Goal: Task Accomplishment & Management: Manage account settings

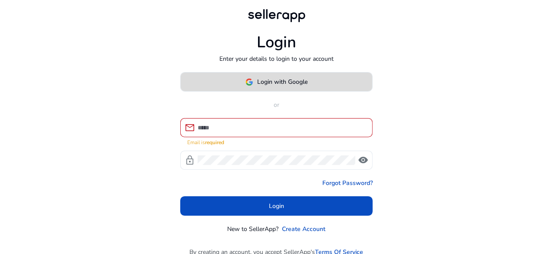
click at [249, 85] on img at bounding box center [250, 82] width 8 height 8
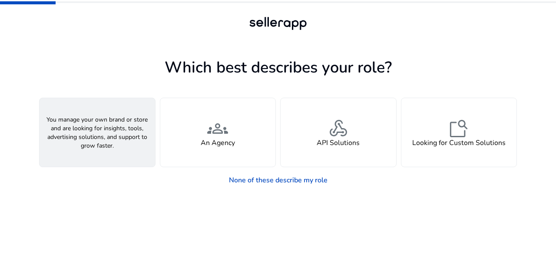
click at [98, 156] on div "person A Seller" at bounding box center [98, 132] width 116 height 69
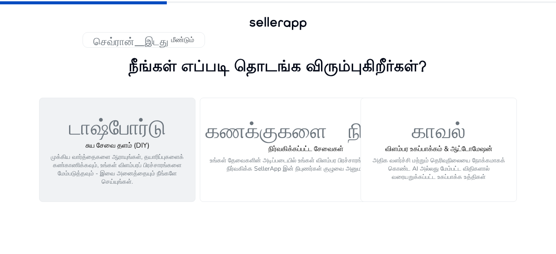
click at [126, 135] on font "டாஷ்போர்டு" at bounding box center [117, 124] width 97 height 25
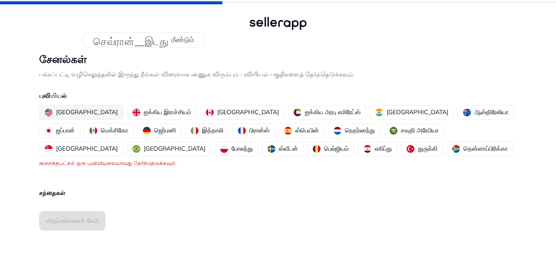
click at [72, 114] on font "அமெரிக்கா" at bounding box center [87, 112] width 62 height 8
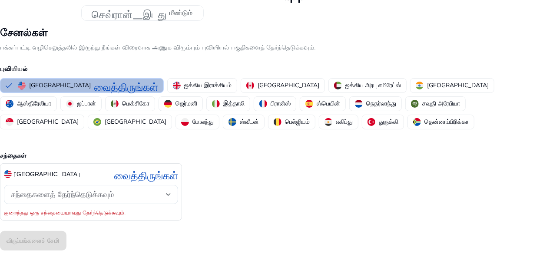
scroll to position [43, 0]
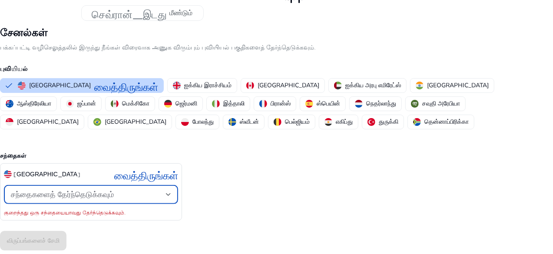
click at [171, 193] on div at bounding box center [168, 194] width 5 height 3
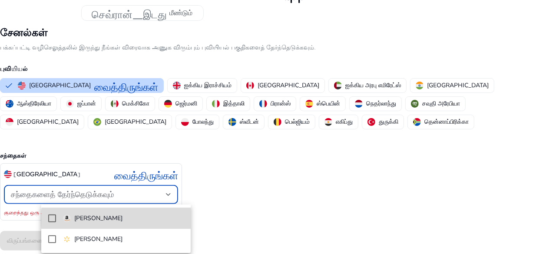
click at [132, 220] on span "[PERSON_NAME]" at bounding box center [123, 219] width 121 height 10
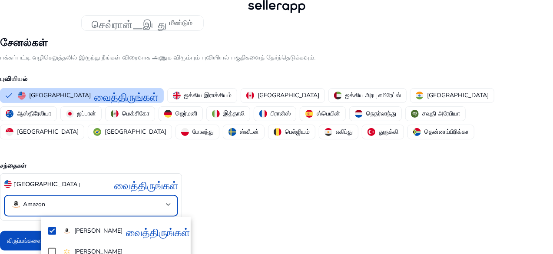
scroll to position [16, 0]
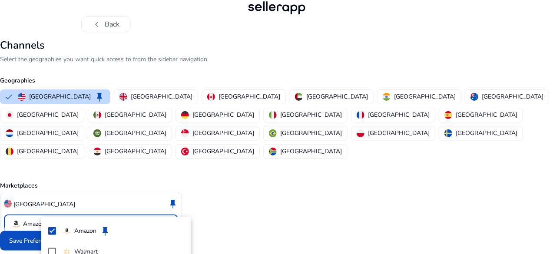
click at [364, 158] on div at bounding box center [276, 127] width 553 height 254
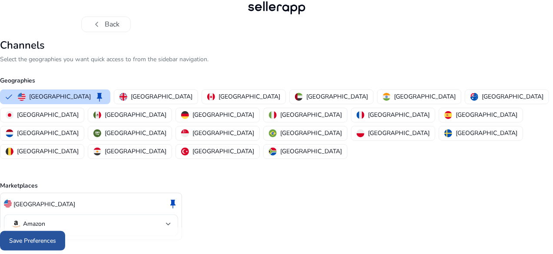
click at [56, 245] on span "Save Preferences" at bounding box center [32, 240] width 47 height 9
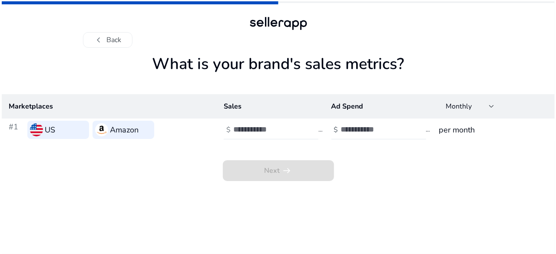
scroll to position [0, 0]
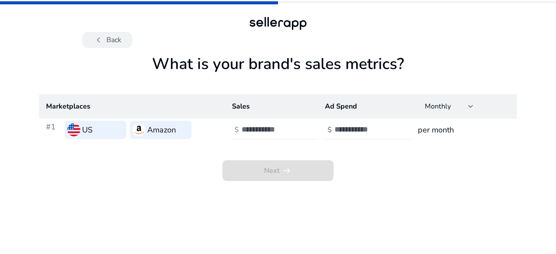
click at [104, 38] on button "chevron_left Back" at bounding box center [108, 40] width 50 height 16
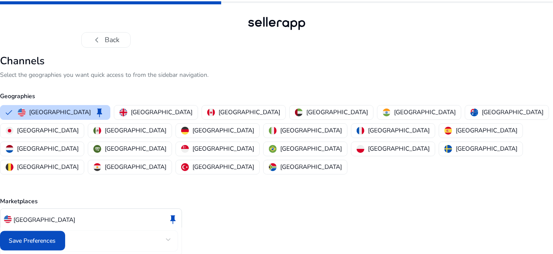
click at [104, 38] on button "chevron_left Back" at bounding box center [106, 40] width 50 height 16
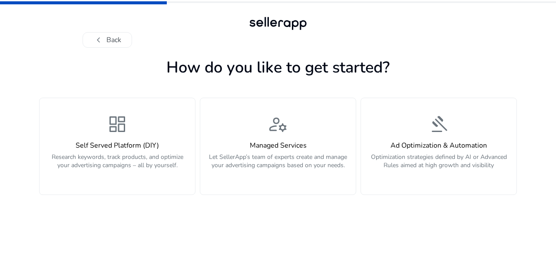
click at [104, 38] on button "chevron_left Back" at bounding box center [108, 40] width 50 height 16
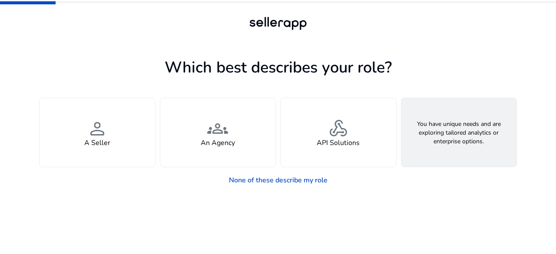
click at [452, 147] on h4 "Looking for Custom Solutions" at bounding box center [459, 143] width 93 height 8
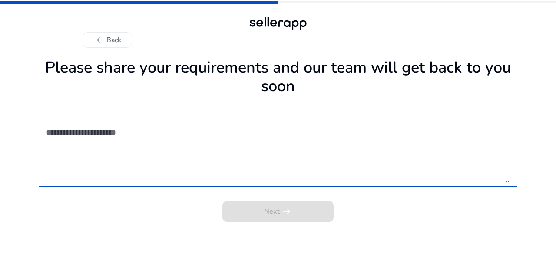
click at [87, 135] on textarea at bounding box center [278, 152] width 464 height 62
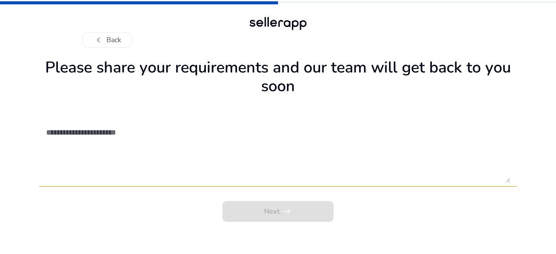
click at [279, 211] on div "Next arrow_right_alt" at bounding box center [278, 209] width 478 height 26
click at [98, 40] on span "chevron_left" at bounding box center [98, 40] width 10 height 10
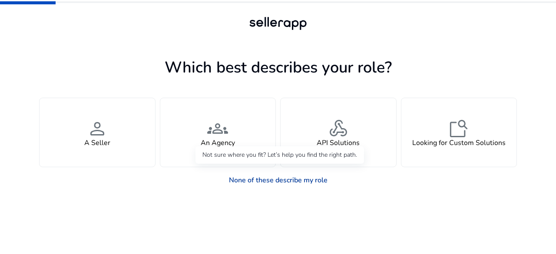
click at [308, 180] on link "None of these describe my role" at bounding box center [278, 180] width 113 height 17
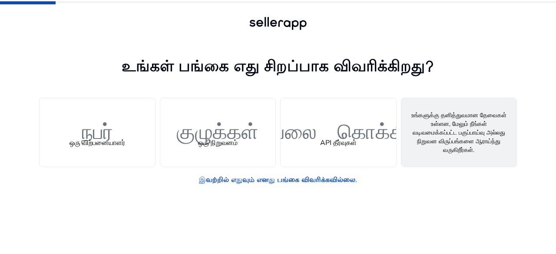
click at [452, 147] on font "தனிப்பயன் தீர்வுகளைத் தேடுகிறது" at bounding box center [459, 143] width 99 height 10
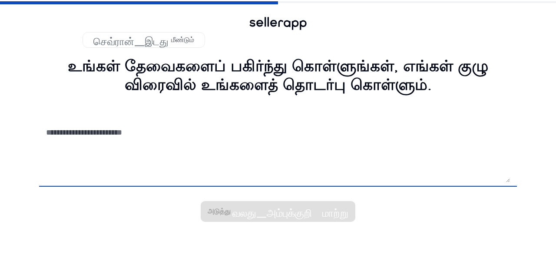
paste textarea "**********"
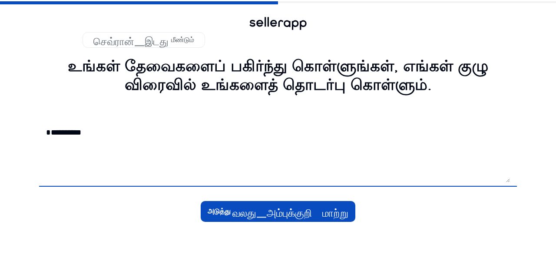
click at [48, 133] on textarea "**********" at bounding box center [278, 152] width 464 height 62
type textarea "**********"
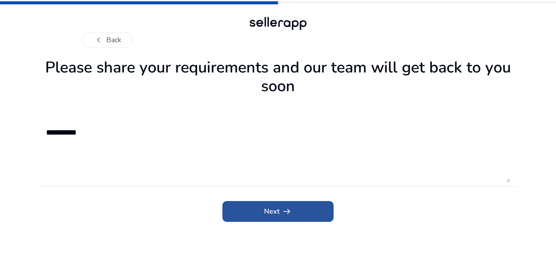
click at [298, 211] on span "submit" at bounding box center [278, 211] width 111 height 21
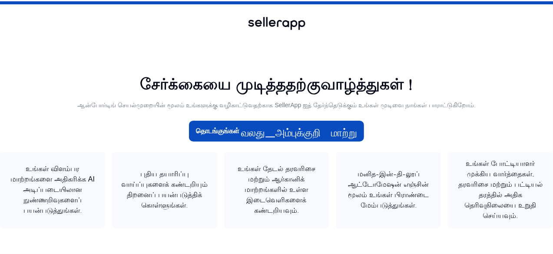
scroll to position [1, 0]
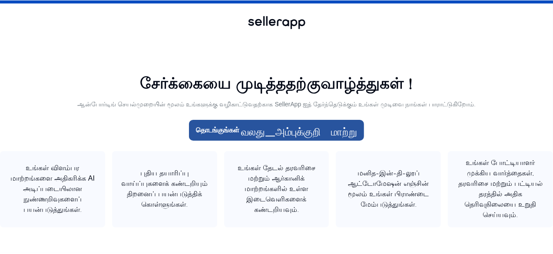
click at [220, 136] on span at bounding box center [276, 130] width 175 height 21
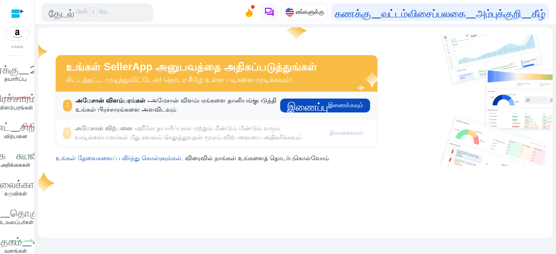
click at [97, 12] on span "/" at bounding box center [94, 12] width 8 height 10
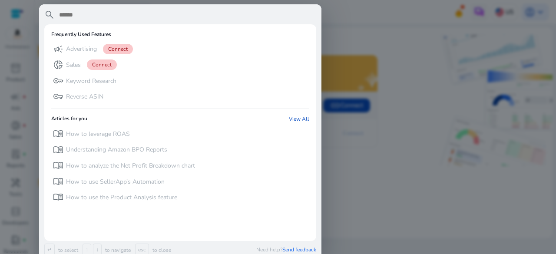
click at [373, 181] on div at bounding box center [278, 127] width 556 height 254
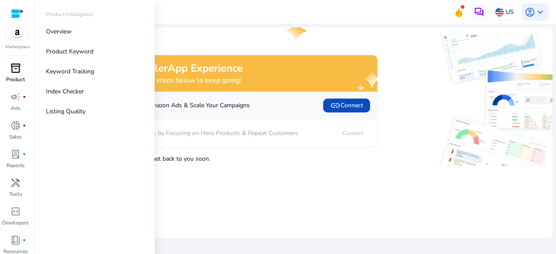
click at [14, 68] on span "inventory_2" at bounding box center [15, 68] width 10 height 10
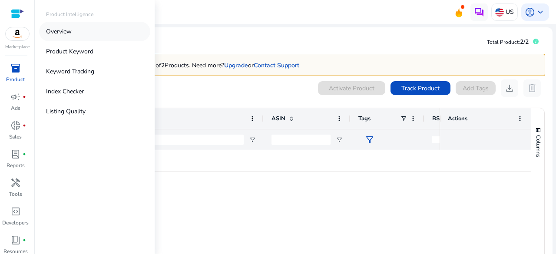
click at [59, 30] on p "Overview" at bounding box center [59, 31] width 26 height 9
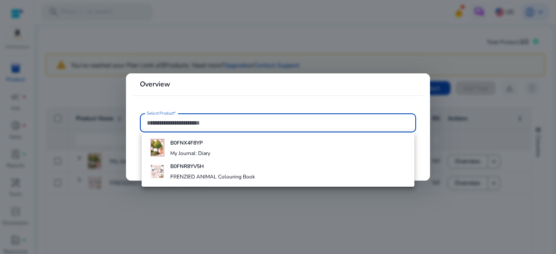
click at [398, 209] on div at bounding box center [278, 127] width 556 height 254
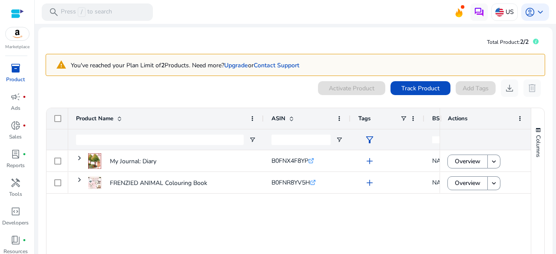
scroll to position [52, 0]
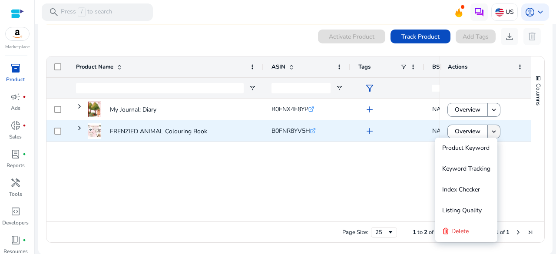
click at [490, 130] on mat-icon "keyboard_arrow_down" at bounding box center [494, 132] width 8 height 8
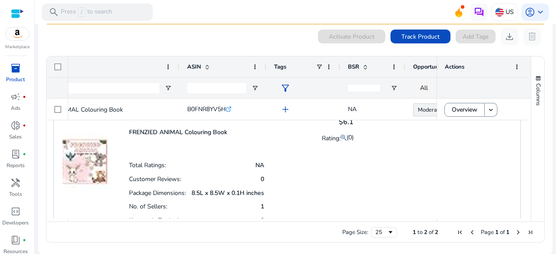
scroll to position [0, 0]
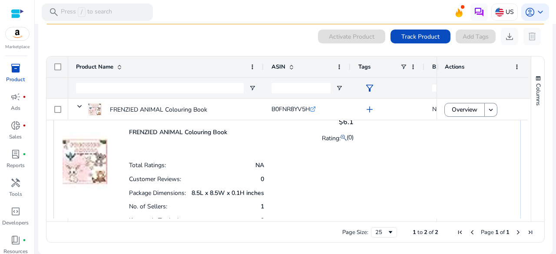
click at [111, 201] on div "FRENZIED ANIMAL Colouring Book $6.1 Rating: (0) Total Ratings: NA Customer Revi…" at bounding box center [287, 171] width 468 height 130
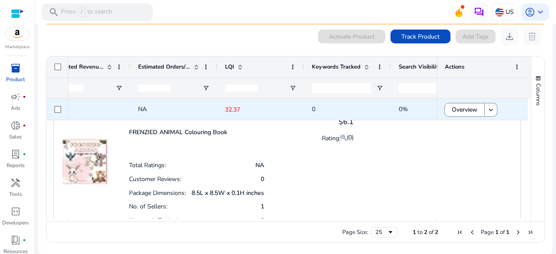
click at [233, 106] on p "32.37" at bounding box center [260, 110] width 71 height 18
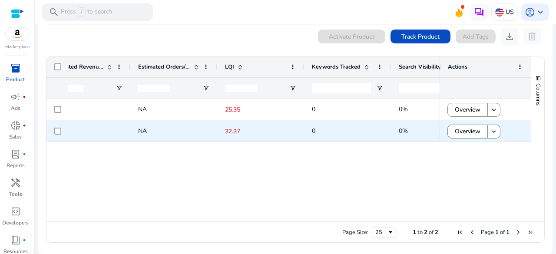
click at [51, 131] on div at bounding box center [58, 130] width 22 height 21
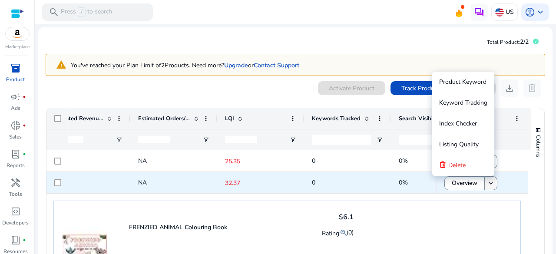
click at [485, 181] on span at bounding box center [491, 183] width 12 height 21
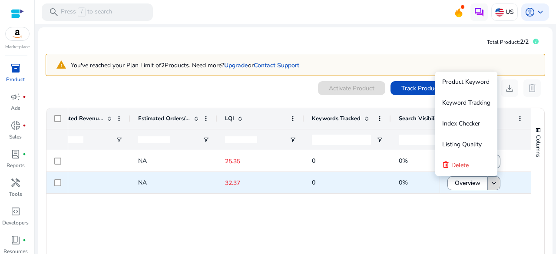
click at [491, 183] on mat-icon "keyboard_arrow_down" at bounding box center [494, 184] width 8 height 8
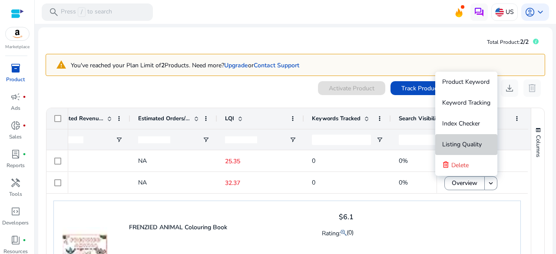
click at [473, 146] on span "Listing Quality" at bounding box center [463, 144] width 40 height 8
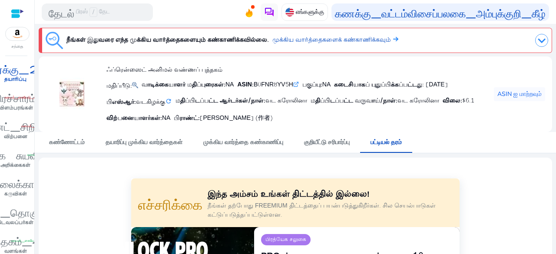
click at [299, 86] on icon ".st0{fill:#2c8af8}" at bounding box center [296, 85] width 6 height 6
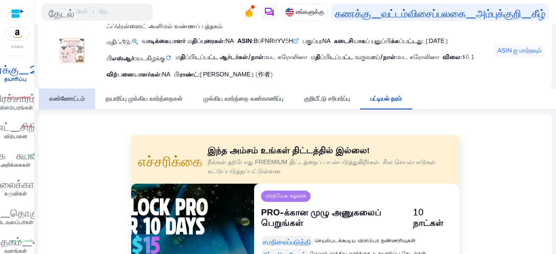
click at [76, 103] on font "கண்ணோட்டம்" at bounding box center [67, 99] width 36 height 8
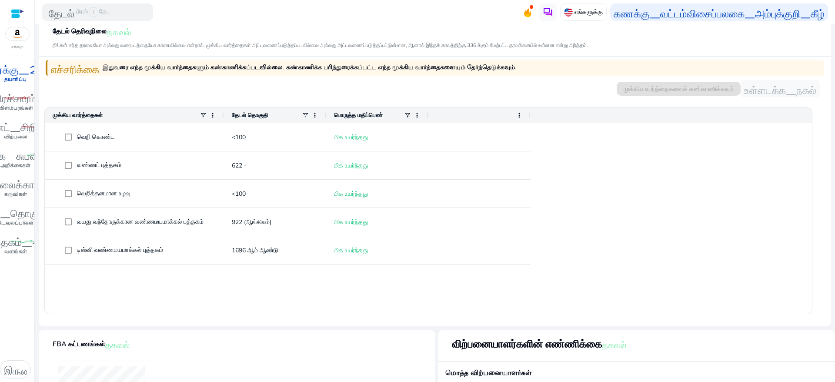
scroll to position [245, 0]
click at [517, 113] on span at bounding box center [519, 115] width 7 height 7
click at [556, 254] on div "வெறி கொண்ட <100 மிக உயர்ந்தது வண்ணப் புத்தகம் 622 - மிக உயர்ந்தது வெறித்தனமான உ…" at bounding box center [428, 218] width 767 height 190
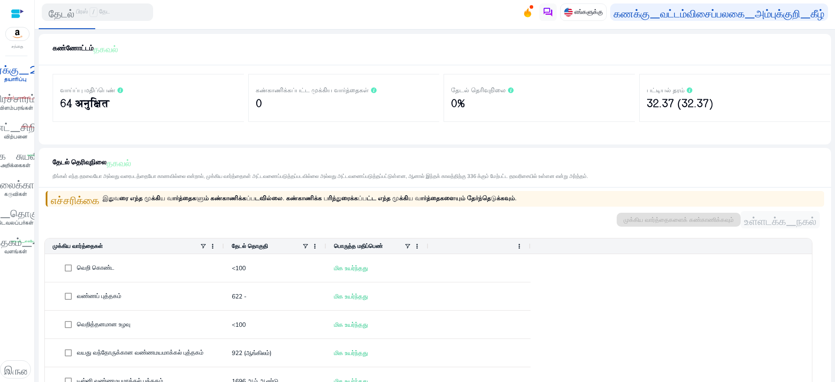
scroll to position [0, 0]
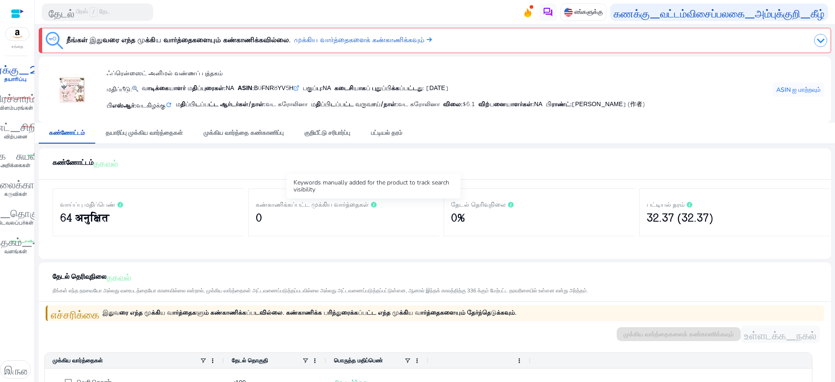
click at [374, 206] on icon at bounding box center [374, 205] width 6 height 6
click at [180, 131] on font "தயாரிப்பு முக்கிய வார்த்தைகள்" at bounding box center [144, 133] width 77 height 8
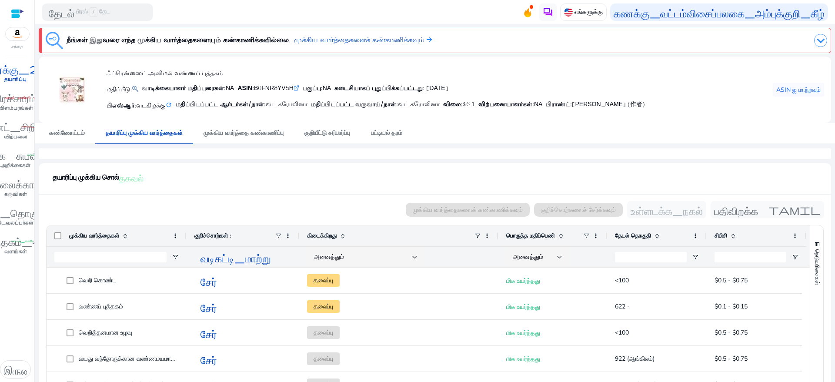
click at [17, 13] on div at bounding box center [17, 14] width 13 height 10
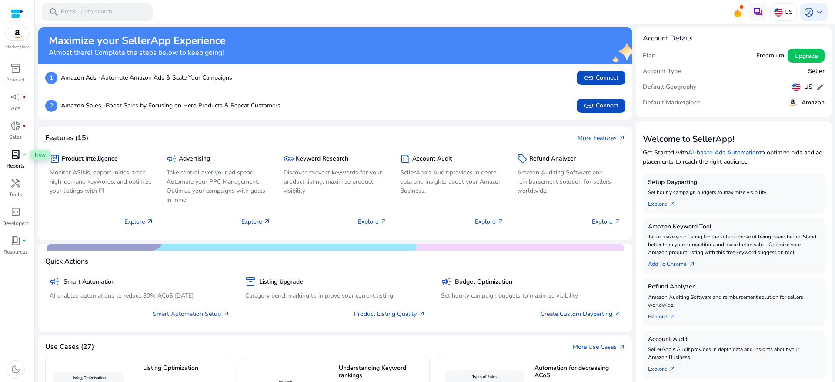
click at [11, 156] on span "lab_profile" at bounding box center [15, 154] width 10 height 10
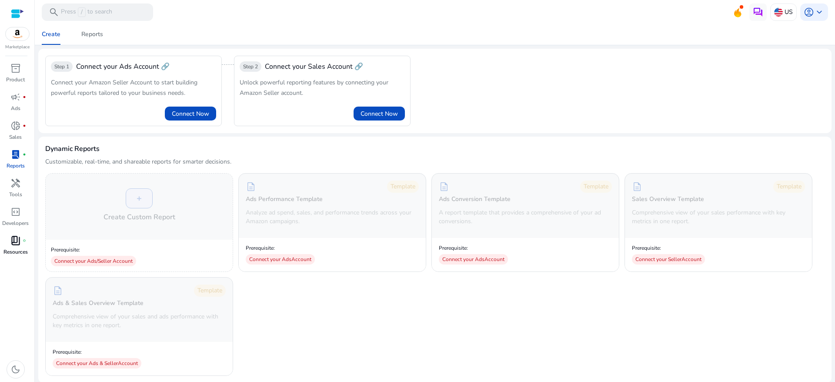
click at [15, 243] on span "book_4" at bounding box center [15, 240] width 10 height 10
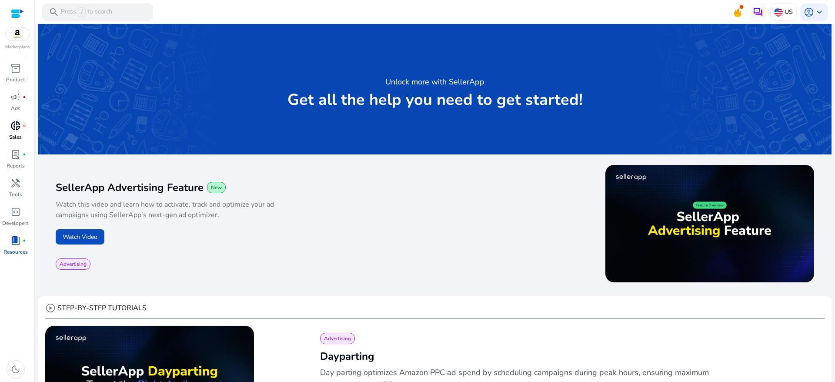
click at [14, 133] on p "Sales" at bounding box center [15, 137] width 13 height 8
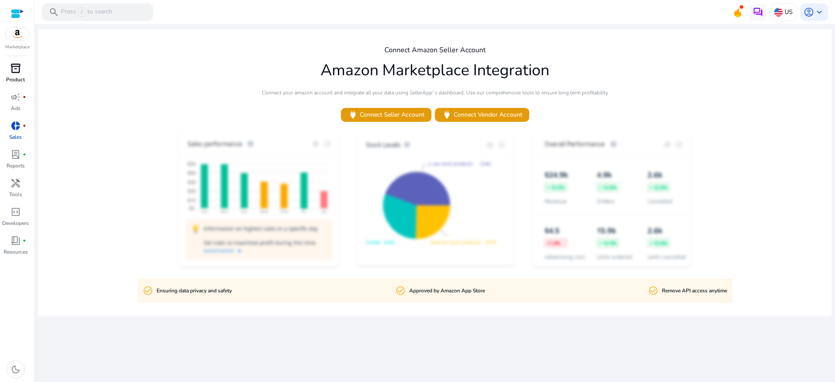
click at [13, 67] on span "inventory_2" at bounding box center [15, 68] width 10 height 10
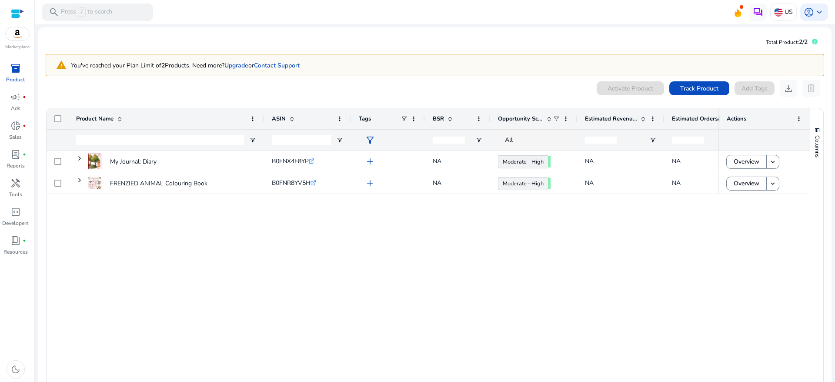
click at [369, 141] on span "filter_alt" at bounding box center [370, 140] width 10 height 10
click at [399, 121] on div at bounding box center [417, 191] width 835 height 382
click at [406, 117] on span at bounding box center [403, 118] width 7 height 7
click at [421, 134] on input "Search filter values" at bounding box center [442, 135] width 77 height 10
type input "******"
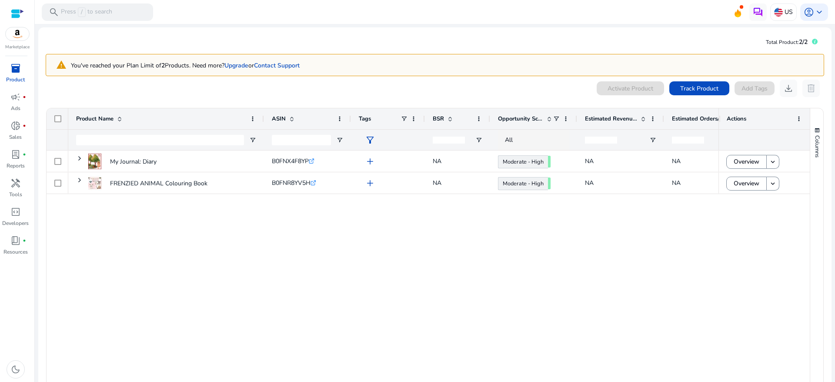
click at [556, 254] on div "My Journal: Diary B0FNX4F8YP .st0{fill:#2c8af8} add NA Moderate - High 64.13 NA…" at bounding box center [393, 270] width 650 height 241
click at [556, 116] on span at bounding box center [556, 118] width 7 height 7
click at [556, 254] on div "My Journal: Diary B0FNX4F8YP .st0{fill:#2c8af8} add NA Moderate - High 64.13 NA…" at bounding box center [393, 270] width 650 height 241
click at [309, 116] on div "ASIN" at bounding box center [303, 118] width 62 height 17
click at [339, 119] on span at bounding box center [339, 118] width 7 height 7
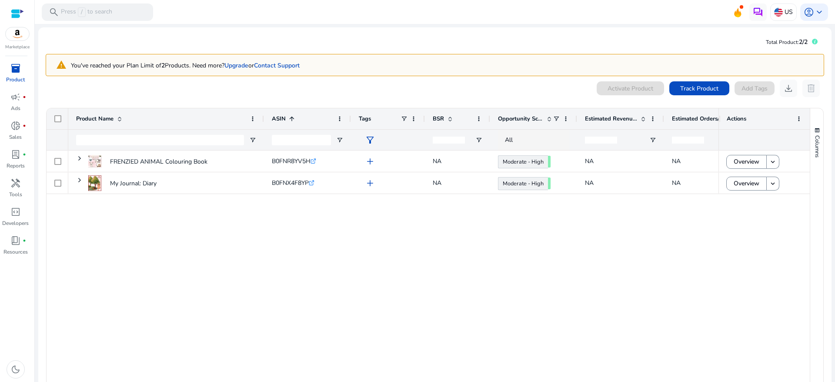
click at [281, 243] on div "FRENZIED ANIMAL Colouring Book B0FNR8YV5H .st0{fill:#2c8af8} add NA Moderate - …" at bounding box center [393, 270] width 650 height 241
click at [556, 117] on span at bounding box center [798, 118] width 7 height 7
click at [556, 254] on div "FRENZIED ANIMAL Colouring Book B0FNR8YV5H .st0{fill:#2c8af8} add NA Moderate - …" at bounding box center [393, 270] width 650 height 241
click at [556, 145] on span "Columns" at bounding box center [817, 146] width 8 height 22
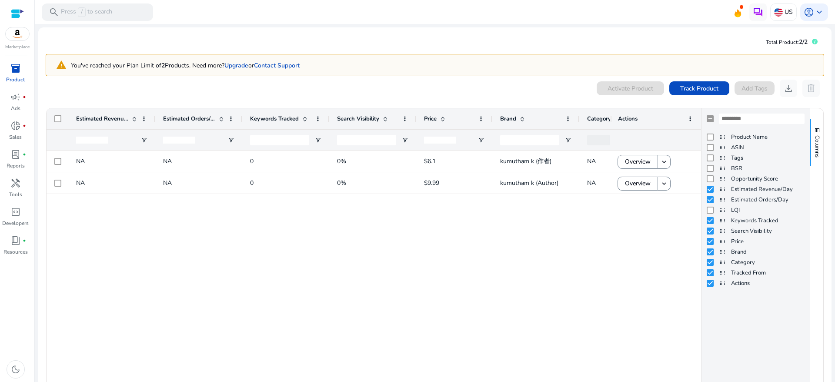
click at [556, 222] on div "Keywords Tracked" at bounding box center [755, 220] width 108 height 10
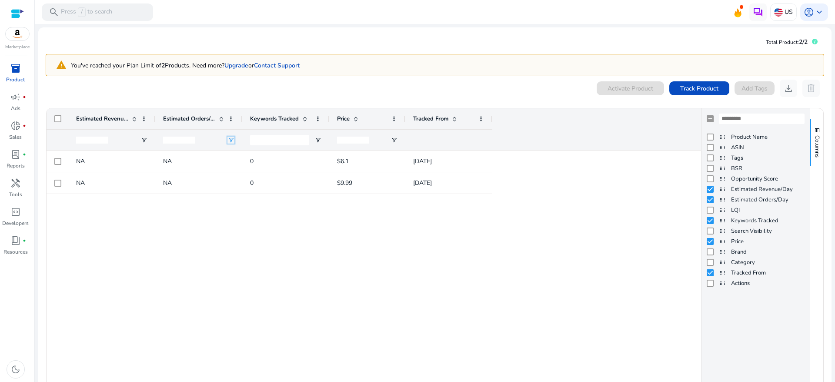
click at [230, 137] on span "Open Filter Menu" at bounding box center [230, 139] width 7 height 7
click at [250, 157] on div "Equals" at bounding box center [262, 156] width 53 height 7
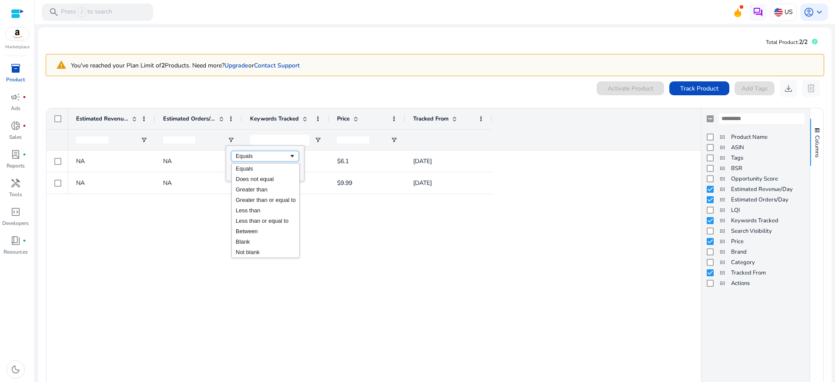
click at [373, 254] on div "NA NA 0 $6.1 Aug 26, 2025 NA NA 0 $9.99 Aug 28, 2025" at bounding box center [384, 272] width 632 height 244
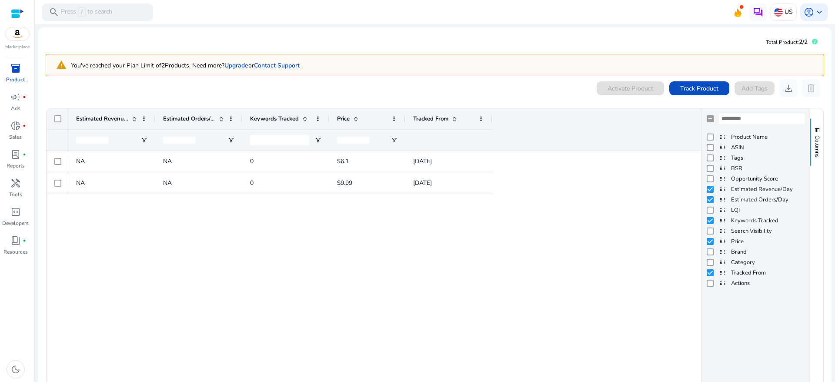
click at [476, 118] on div "Tracked From" at bounding box center [448, 118] width 71 height 21
click at [481, 120] on span at bounding box center [480, 118] width 7 height 7
click at [556, 254] on div "NA NA 0 $6.1 Aug 26, 2025 NA NA 0 $9.99 Aug 28, 2025" at bounding box center [384, 272] width 632 height 244
click at [556, 142] on span "Columns" at bounding box center [817, 146] width 8 height 22
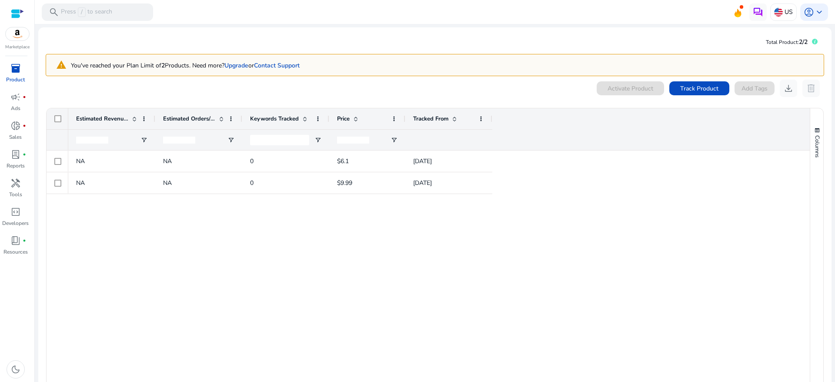
click at [54, 120] on div at bounding box center [58, 118] width 22 height 21
click at [22, 10] on div at bounding box center [17, 14] width 13 height 10
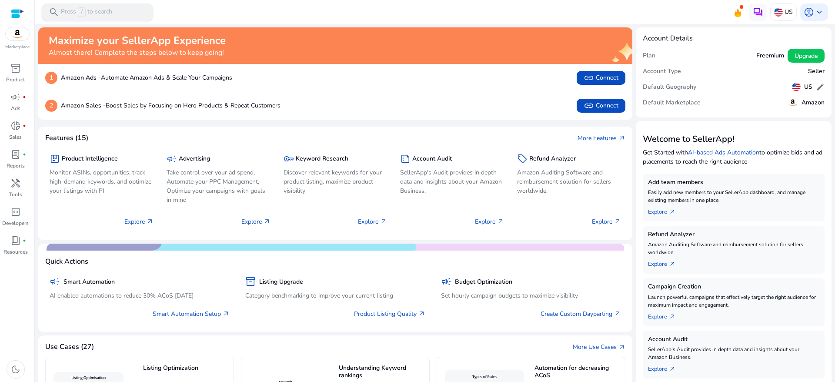
drag, startPoint x: 98, startPoint y: 13, endPoint x: 61, endPoint y: 10, distance: 36.6
click at [61, 10] on p "Press / to search" at bounding box center [86, 12] width 51 height 10
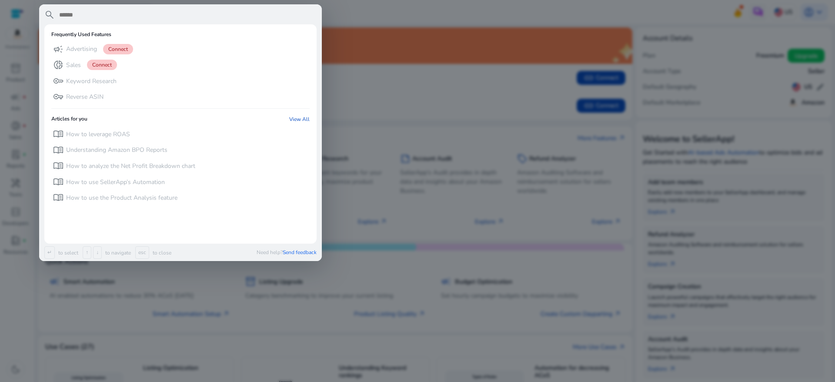
click at [399, 16] on div at bounding box center [417, 191] width 835 height 382
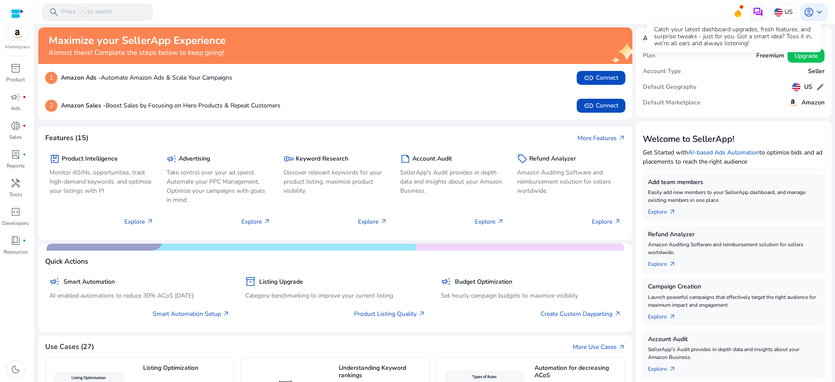
click at [556, 12] on icon at bounding box center [737, 11] width 13 height 12
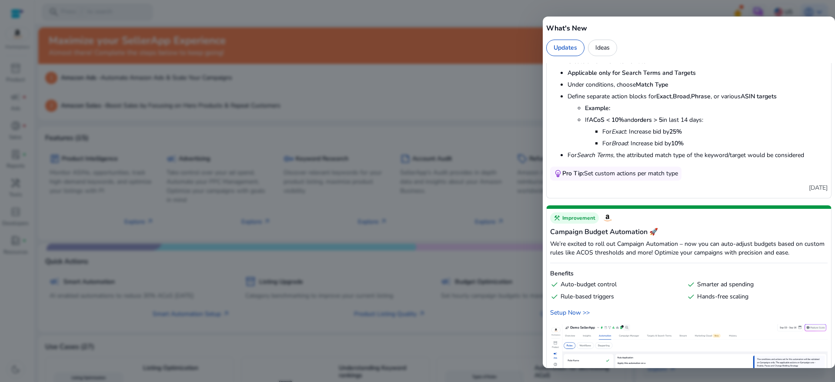
scroll to position [522, 0]
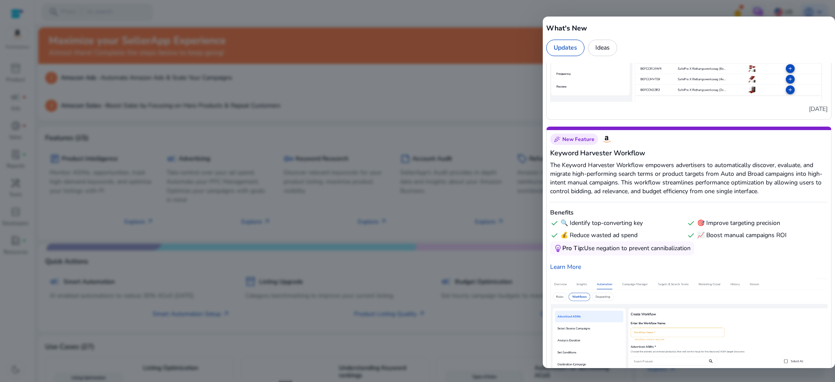
scroll to position [2816, 0]
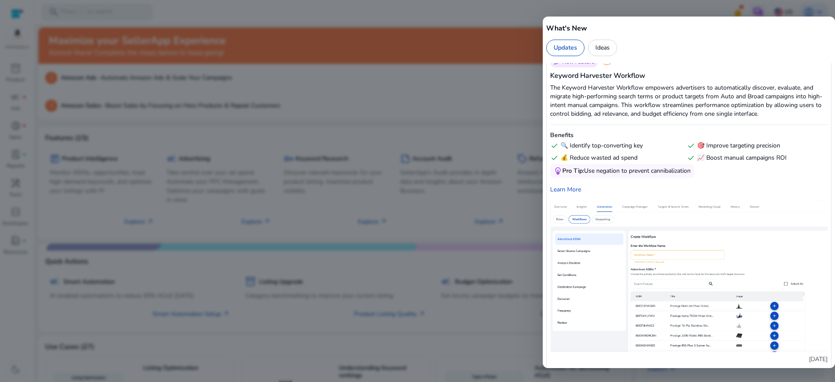
click at [479, 102] on div at bounding box center [417, 191] width 835 height 382
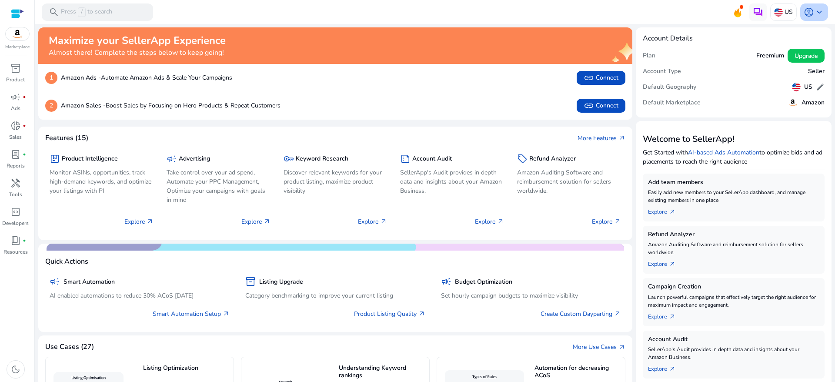
click at [818, 11] on span "keyboard_arrow_down" at bounding box center [819, 12] width 10 height 10
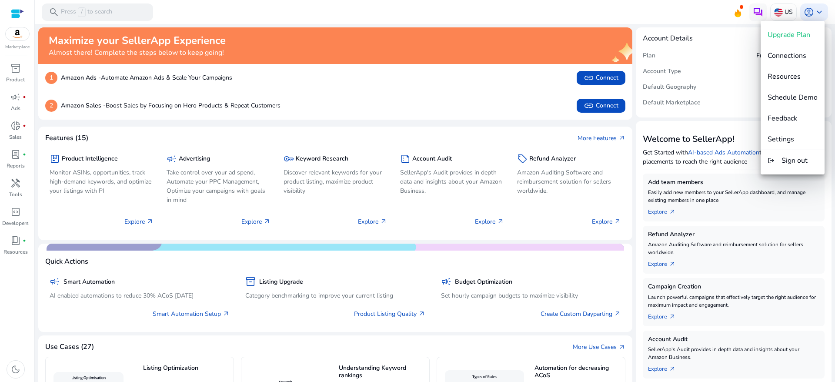
click at [452, 97] on div at bounding box center [417, 191] width 835 height 382
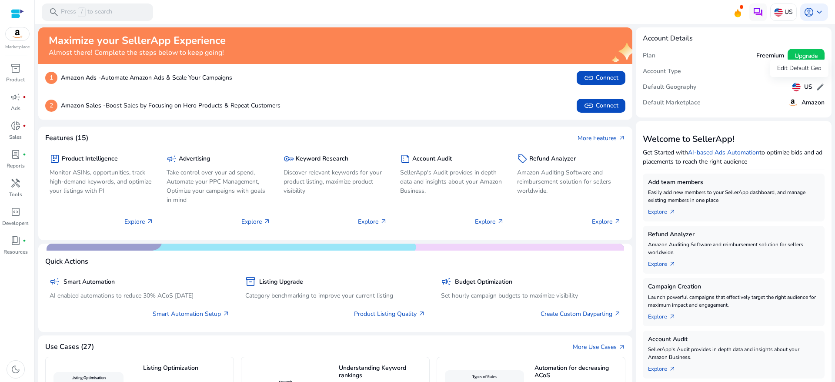
click at [817, 89] on span "edit" at bounding box center [819, 87] width 9 height 9
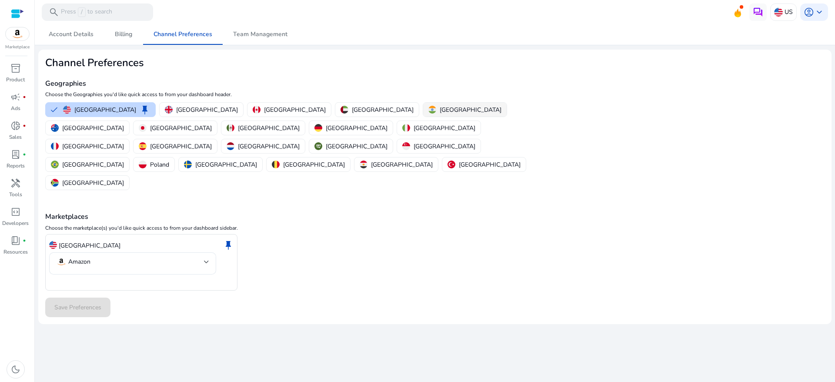
click at [423, 110] on button "[GEOGRAPHIC_DATA]" at bounding box center [464, 110] width 83 height 14
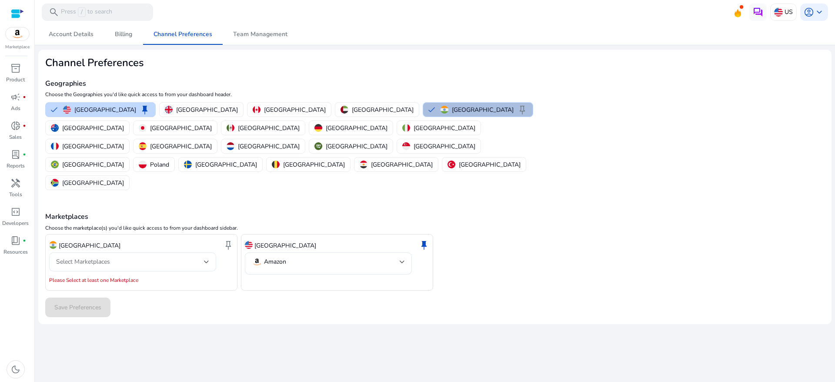
click at [204, 252] on div "Select Marketplaces" at bounding box center [132, 261] width 153 height 19
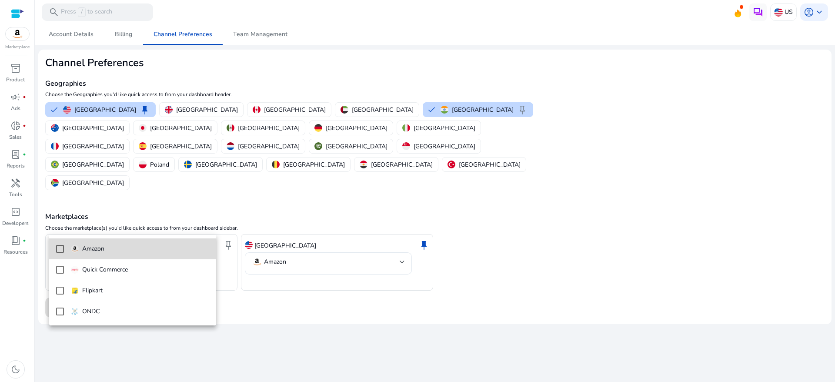
click at [122, 247] on span "Amazon" at bounding box center [140, 249] width 138 height 10
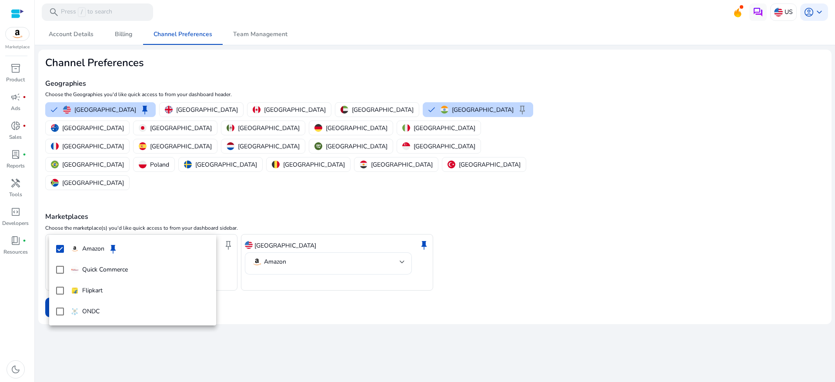
click at [319, 224] on div at bounding box center [417, 191] width 835 height 382
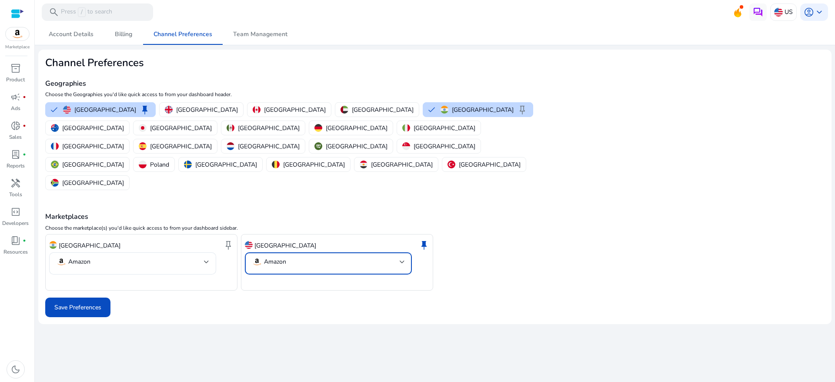
click at [383, 256] on mat-select-trigger "Amazon" at bounding box center [326, 261] width 148 height 10
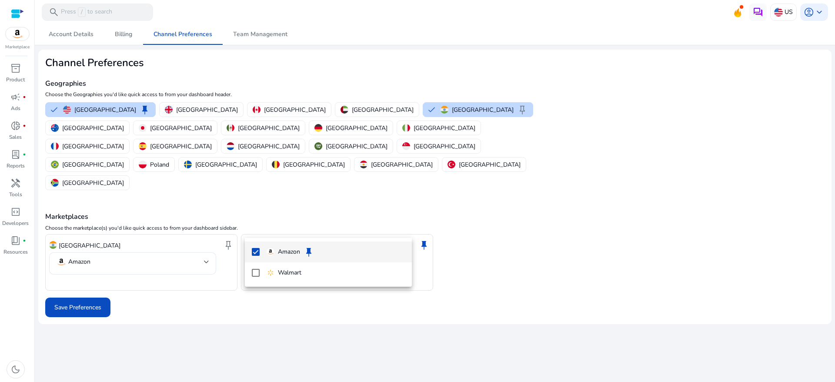
click at [251, 250] on mat-option "Amazon keep" at bounding box center [328, 251] width 167 height 21
click at [141, 305] on div at bounding box center [417, 191] width 835 height 382
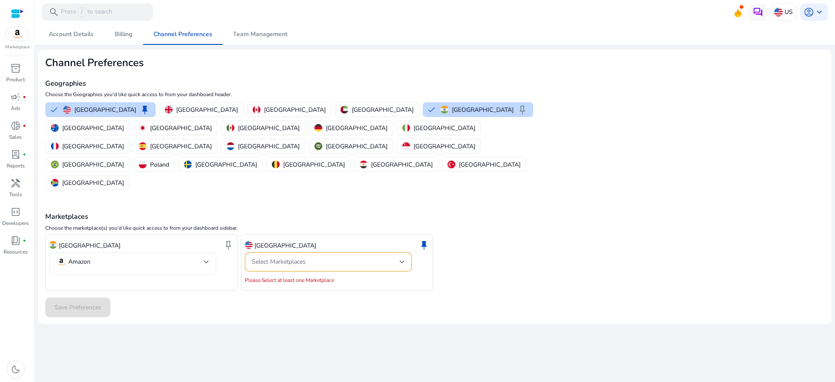
click at [134, 256] on mat-select-trigger "Amazon" at bounding box center [130, 261] width 148 height 10
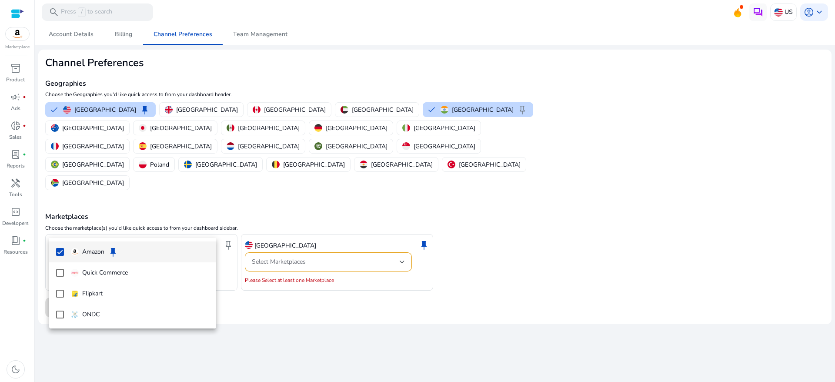
click at [134, 225] on div at bounding box center [417, 191] width 835 height 382
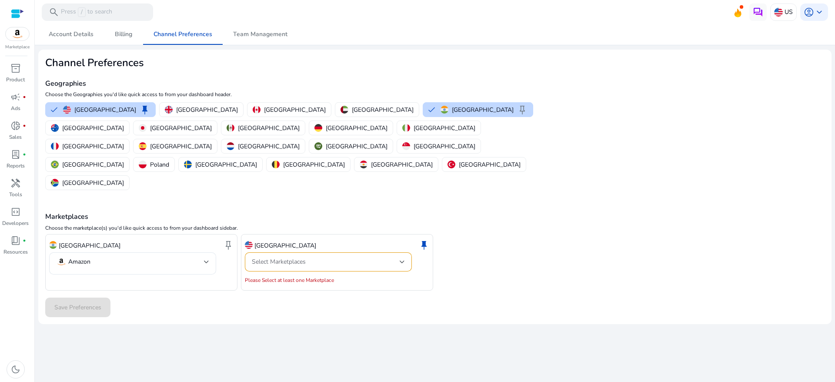
click at [270, 292] on div "We are getting things ready for you... Account Details Billing Channel Preferen…" at bounding box center [434, 203] width 793 height 358
click at [84, 297] on div "Save Preferences" at bounding box center [434, 307] width 779 height 20
click at [359, 257] on div "Select Marketplaces" at bounding box center [326, 262] width 148 height 10
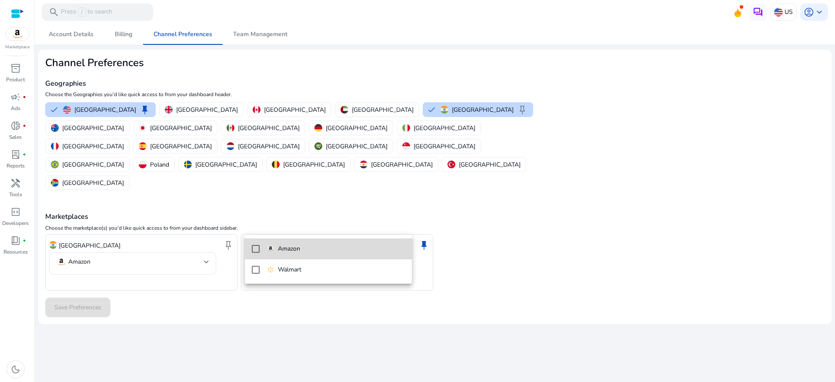
click at [296, 252] on p "Amazon" at bounding box center [289, 249] width 22 height 10
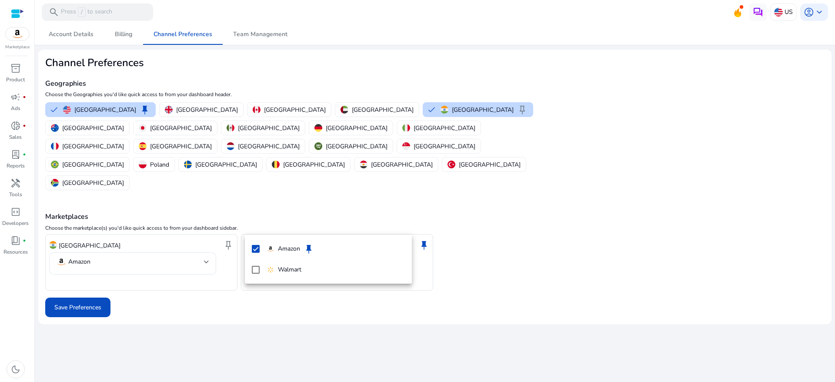
click at [92, 269] on div at bounding box center [417, 191] width 835 height 382
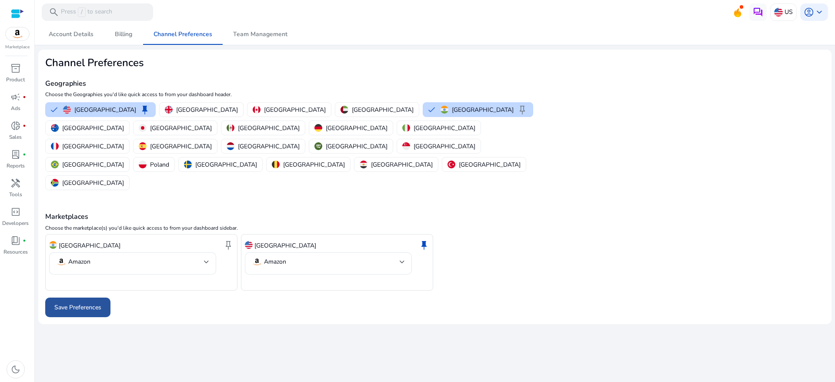
click at [93, 303] on span "Save Preferences" at bounding box center [77, 307] width 47 height 9
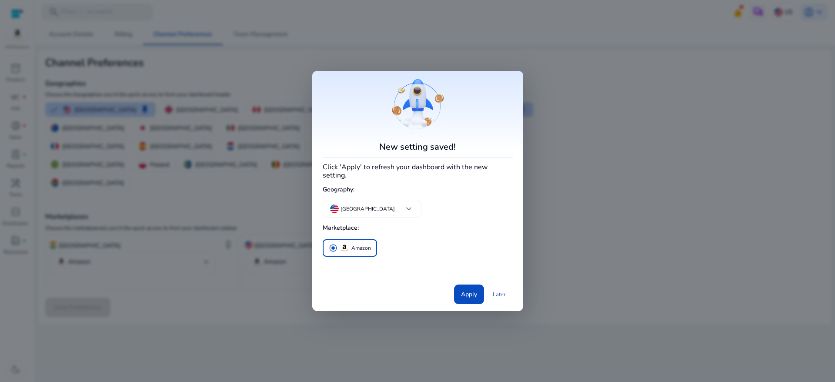
click at [501, 292] on link "Later" at bounding box center [499, 294] width 27 height 16
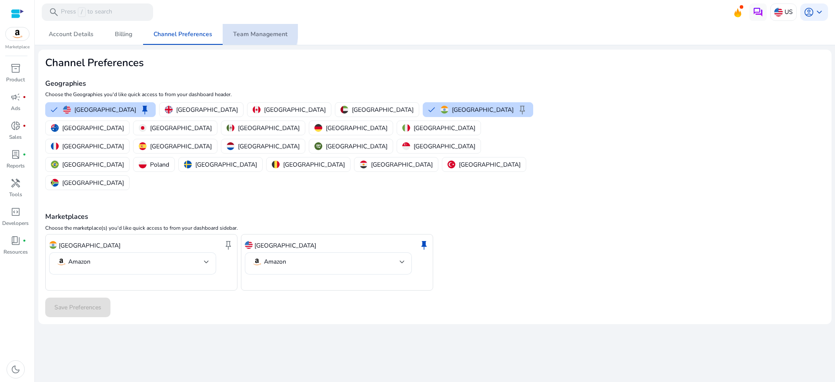
click at [243, 31] on span "Team Management" at bounding box center [260, 34] width 54 height 6
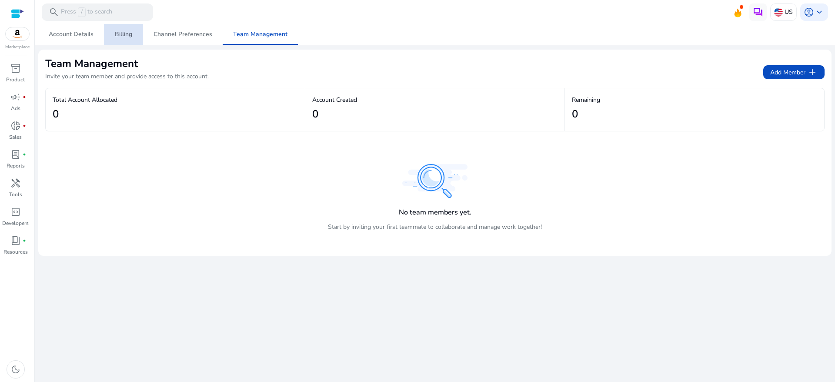
click at [121, 35] on span "Billing" at bounding box center [123, 34] width 17 height 6
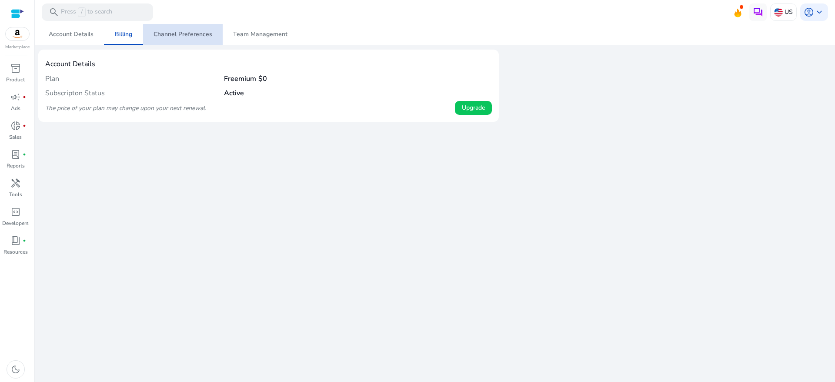
click at [183, 35] on span "Channel Preferences" at bounding box center [182, 34] width 59 height 6
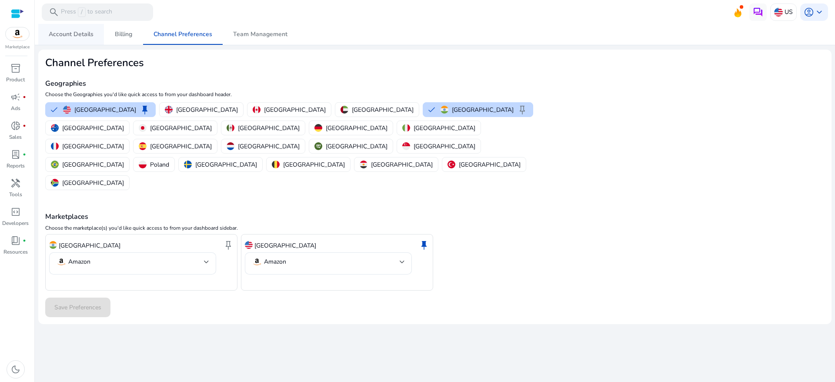
click at [63, 32] on span "Account Details" at bounding box center [71, 34] width 45 height 6
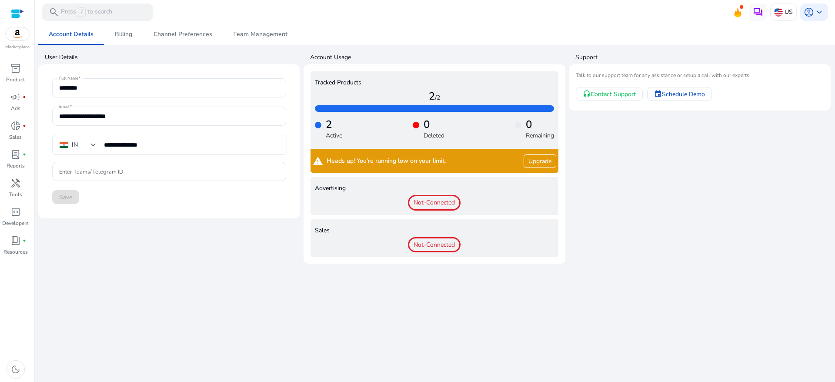
click at [638, 189] on app-user-support "Support Talk to our support team for any assistance or setup a call with our ex…" at bounding box center [700, 157] width 262 height 214
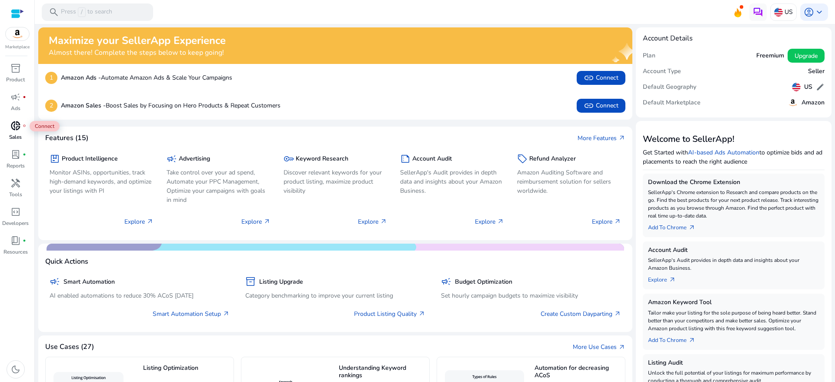
click at [19, 123] on span "donut_small" at bounding box center [15, 125] width 10 height 10
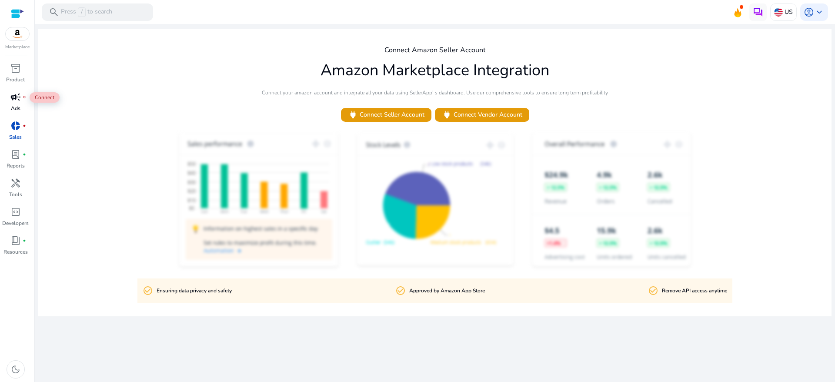
click at [13, 97] on span "campaign" at bounding box center [15, 97] width 10 height 10
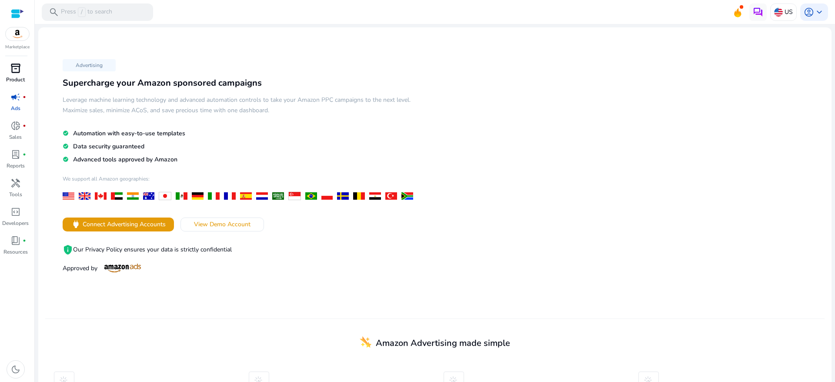
click at [14, 76] on p "Product" at bounding box center [15, 80] width 19 height 8
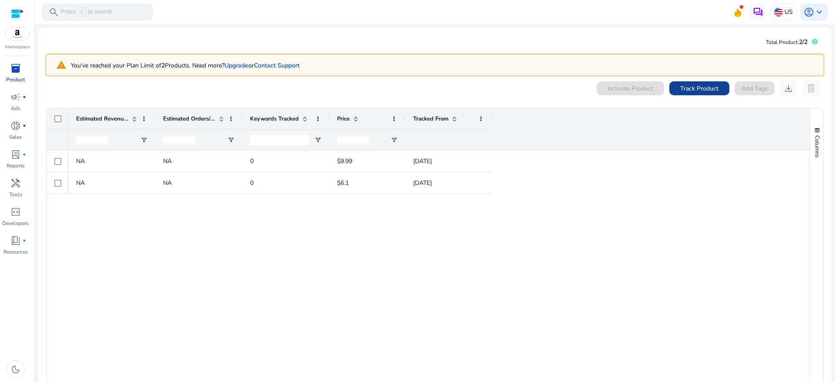
click at [698, 92] on span "Track Product" at bounding box center [699, 88] width 38 height 9
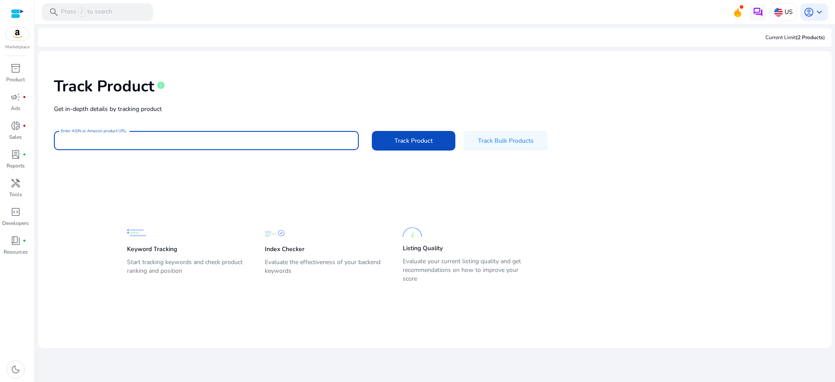
paste input "**********"
type input "**********"
click at [419, 144] on span "Track Product" at bounding box center [413, 140] width 38 height 9
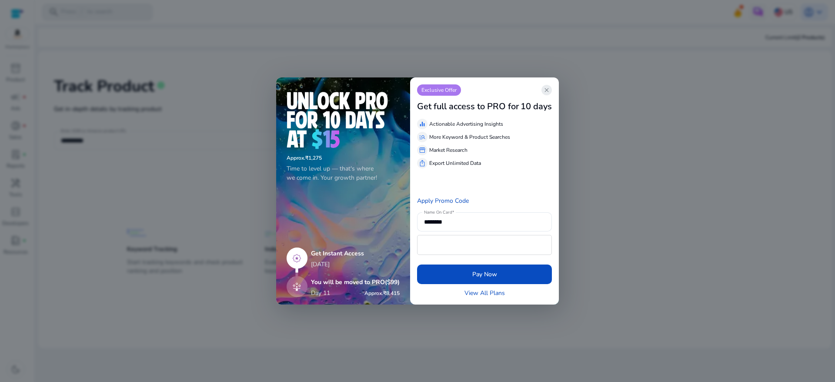
click at [549, 89] on span "close" at bounding box center [546, 90] width 7 height 7
